Goal: Find specific page/section: Find specific page/section

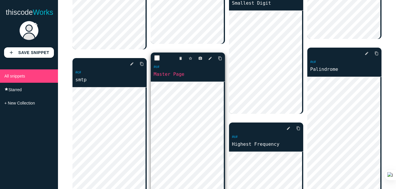
scroll to position [406, 0]
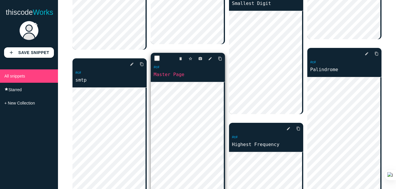
click at [194, 78] on link "Master Page" at bounding box center [188, 74] width 74 height 7
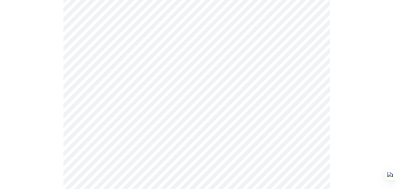
scroll to position [311, 0]
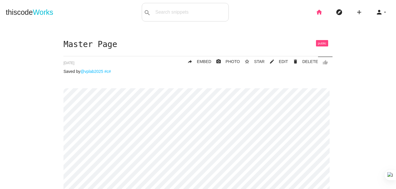
click at [316, 11] on icon "home" at bounding box center [319, 12] width 7 height 19
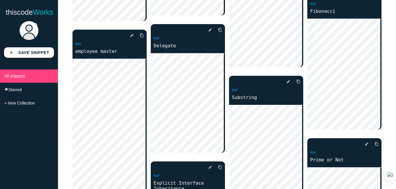
scroll to position [609, 0]
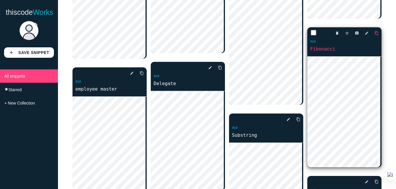
click at [375, 37] on icon "content_copy" at bounding box center [377, 33] width 4 height 10
